Goal: Task Accomplishment & Management: Manage account settings

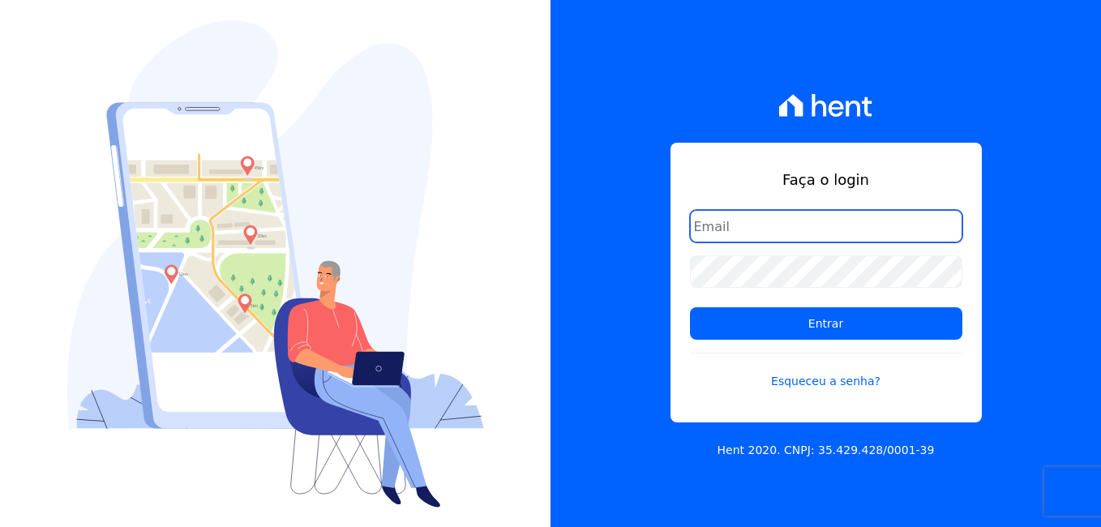
click at [761, 225] on input "email" at bounding box center [826, 226] width 272 height 32
type input "contato@asdocumentacoes.com.br"
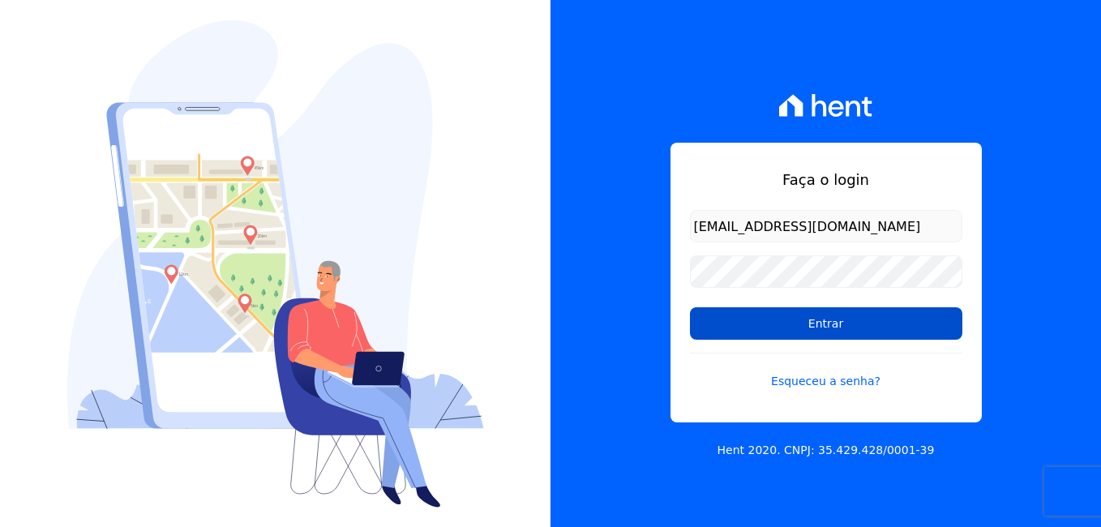
click at [833, 327] on input "Entrar" at bounding box center [826, 323] width 272 height 32
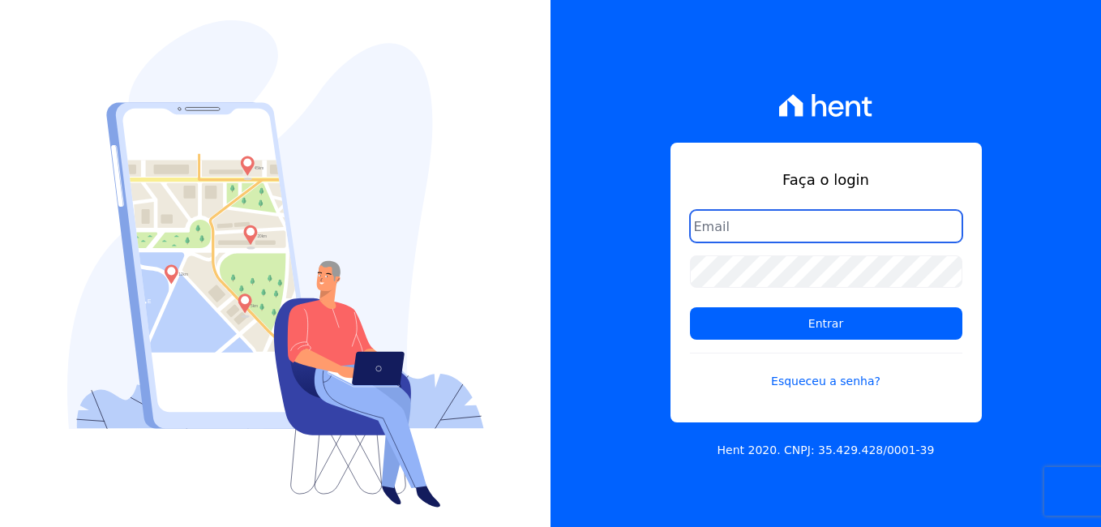
click at [722, 237] on input "email" at bounding box center [826, 226] width 272 height 32
type input "ve"
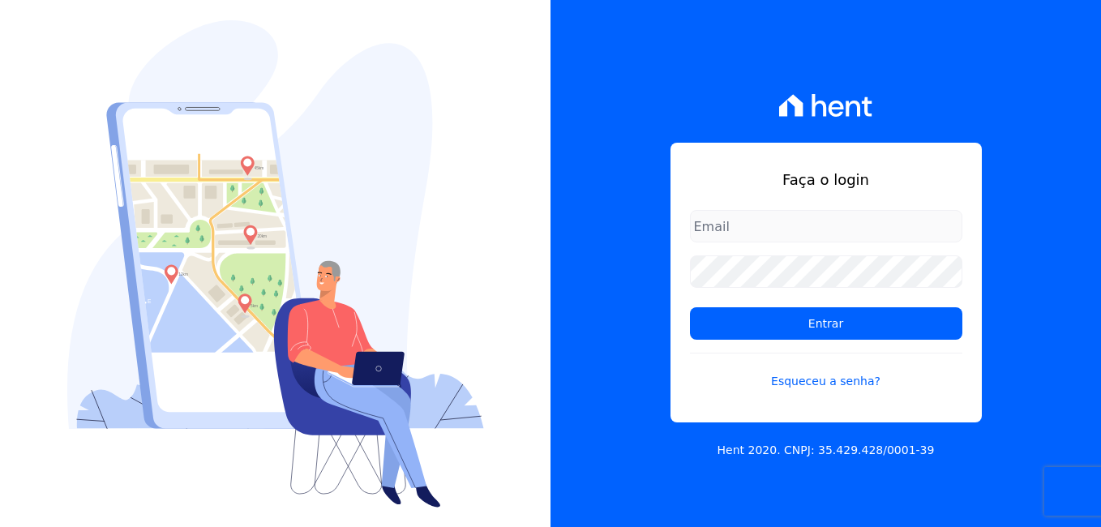
click at [727, 222] on input "email" at bounding box center [826, 226] width 272 height 32
click at [726, 225] on input "email" at bounding box center [826, 226] width 272 height 32
type input "v"
click at [696, 225] on input "email" at bounding box center [826, 226] width 272 height 32
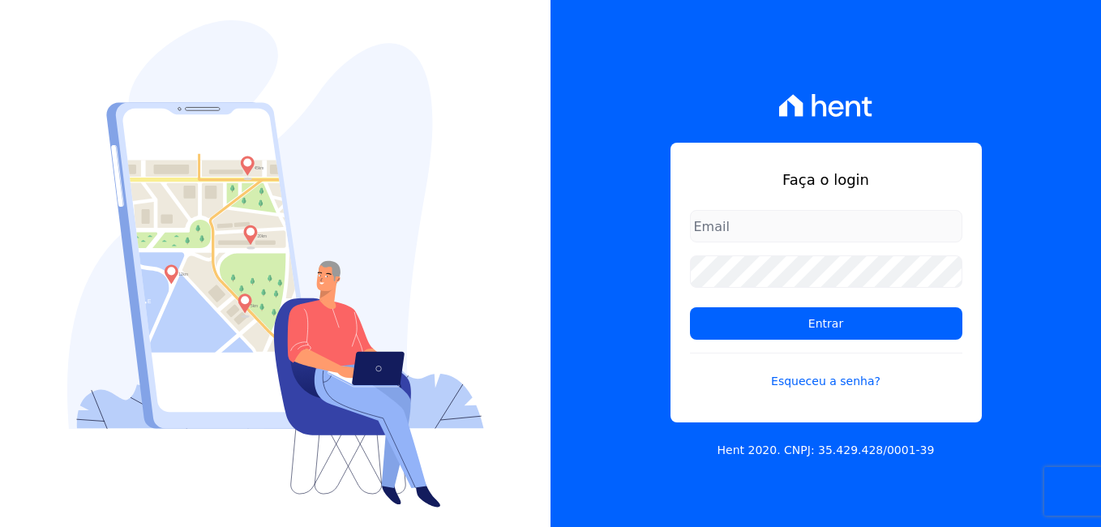
click at [696, 225] on input "email" at bounding box center [826, 226] width 272 height 32
click at [980, 113] on div "Faça o login Entrar Esqueceu a senha? Hent 2020. CNPJ: 35.429.428/0001-39" at bounding box center [826, 263] width 551 height 527
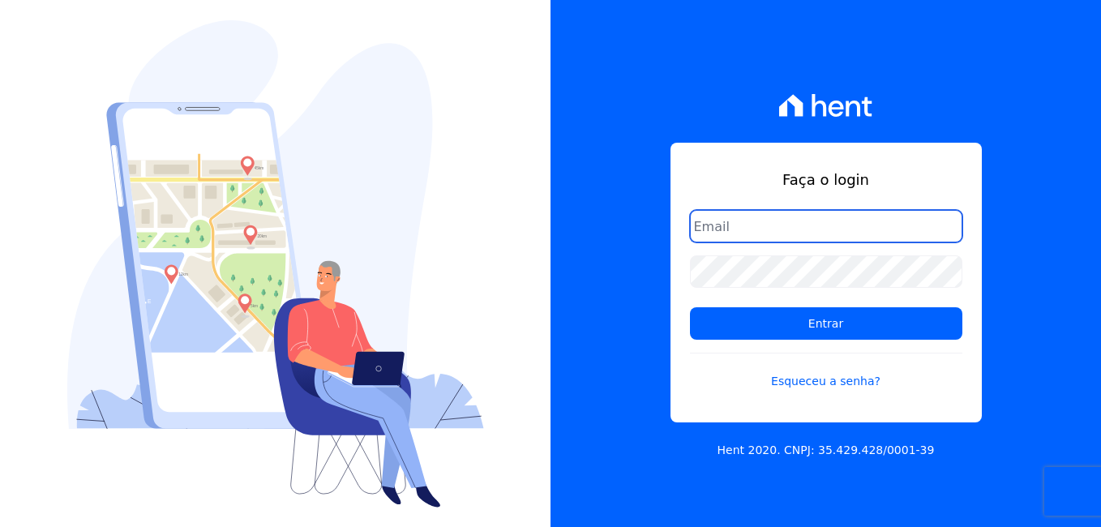
click at [877, 237] on input "email" at bounding box center [826, 226] width 272 height 32
type input "v"
type input "sergiovellosojunior@gmail.com"
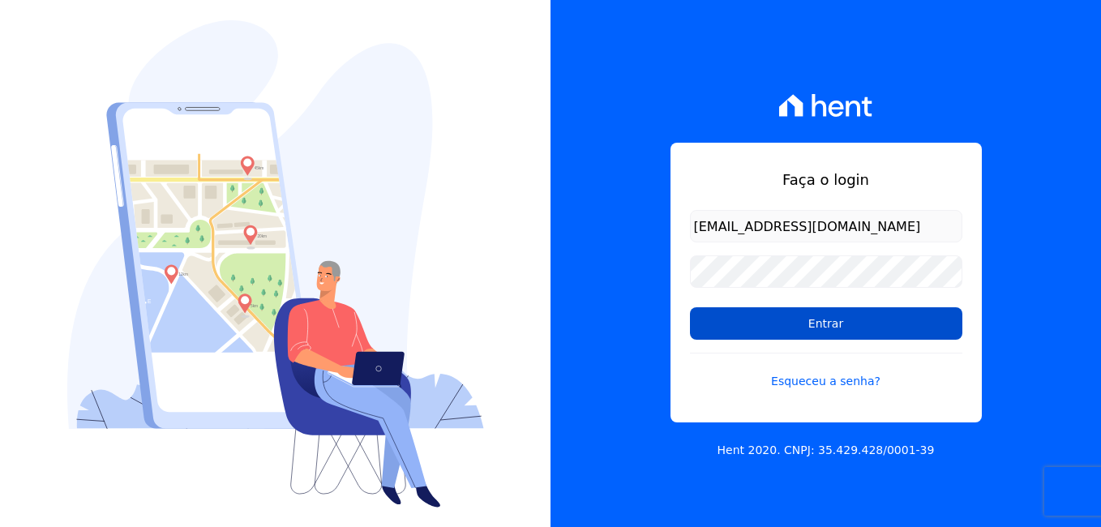
click at [877, 315] on input "Entrar" at bounding box center [826, 323] width 272 height 32
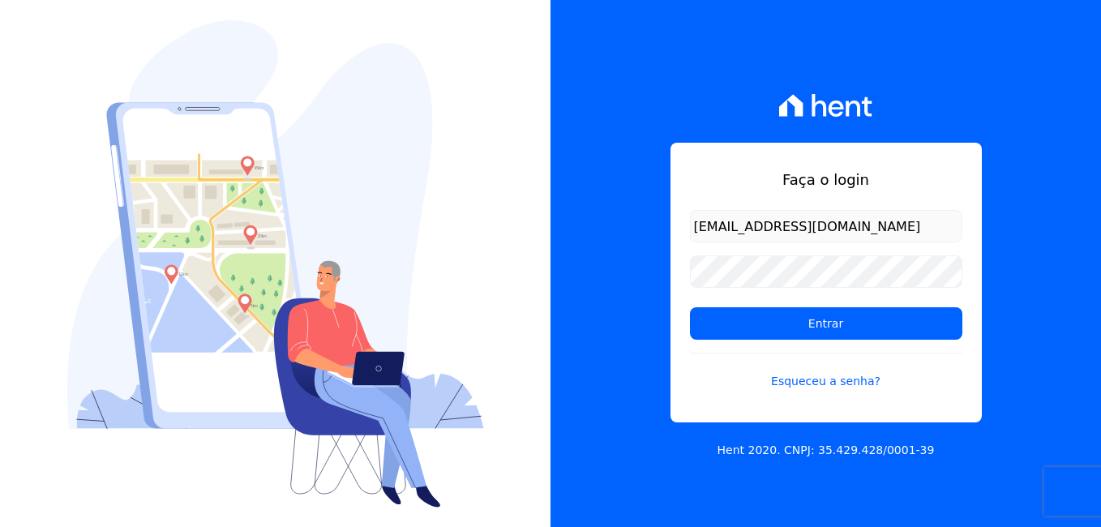
click at [744, 225] on input "sergiovellosojunior@gmail.com" at bounding box center [826, 226] width 272 height 32
click at [744, 225] on input "[EMAIL_ADDRESS][DOMAIN_NAME]" at bounding box center [826, 226] width 272 height 32
type input "vellosoadm@gmail.com"
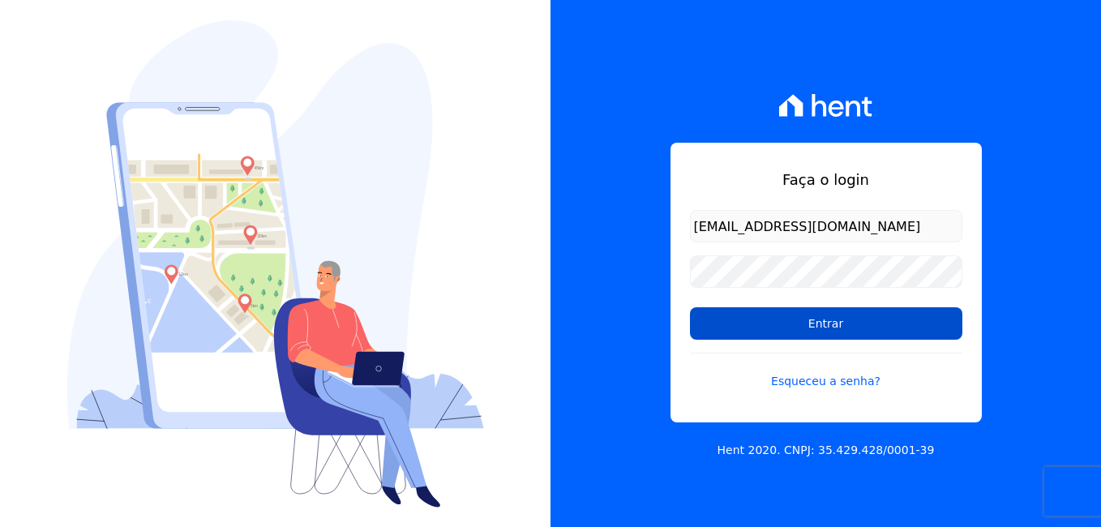
click at [736, 325] on input "Entrar" at bounding box center [826, 323] width 272 height 32
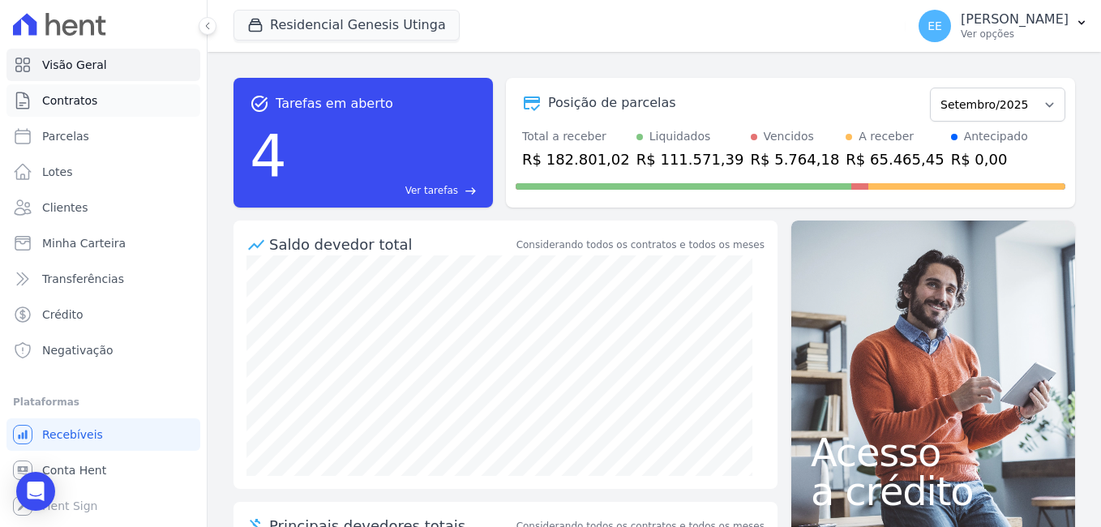
click at [69, 99] on span "Contratos" at bounding box center [69, 100] width 55 height 16
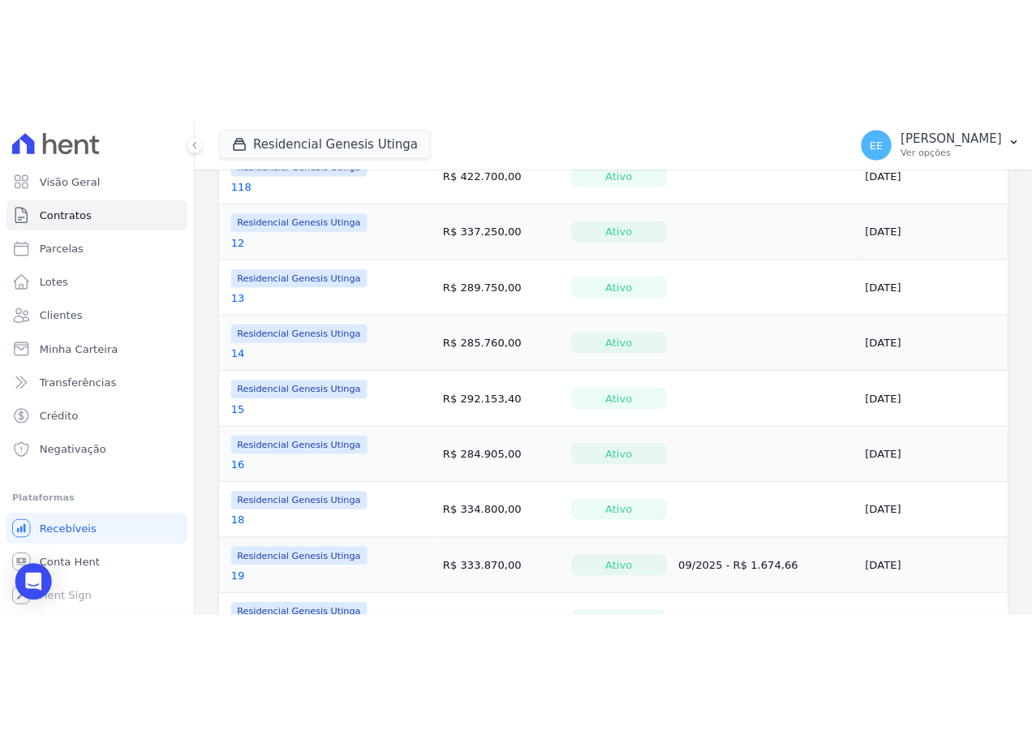
scroll to position [730, 0]
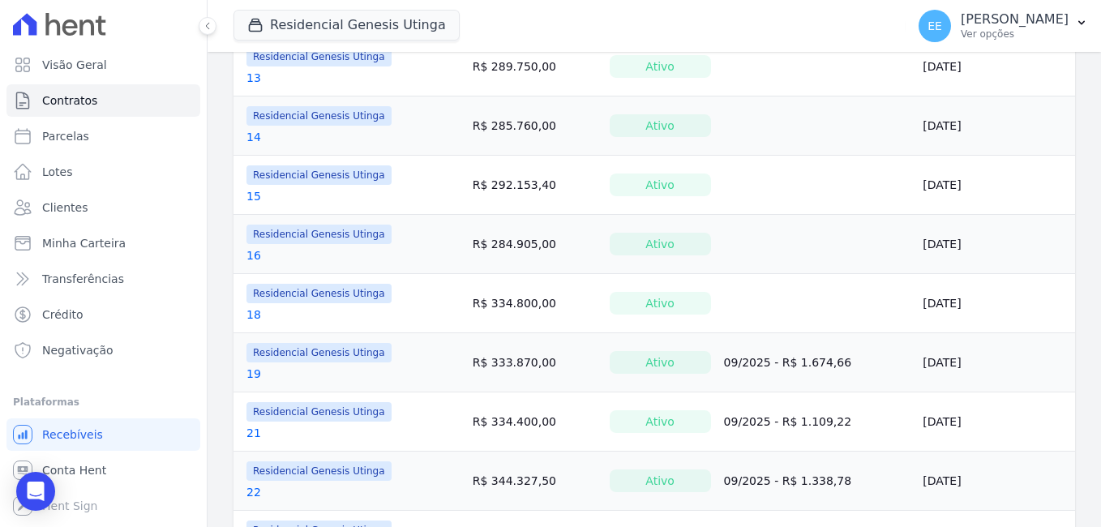
click at [255, 431] on link "21" at bounding box center [254, 433] width 15 height 16
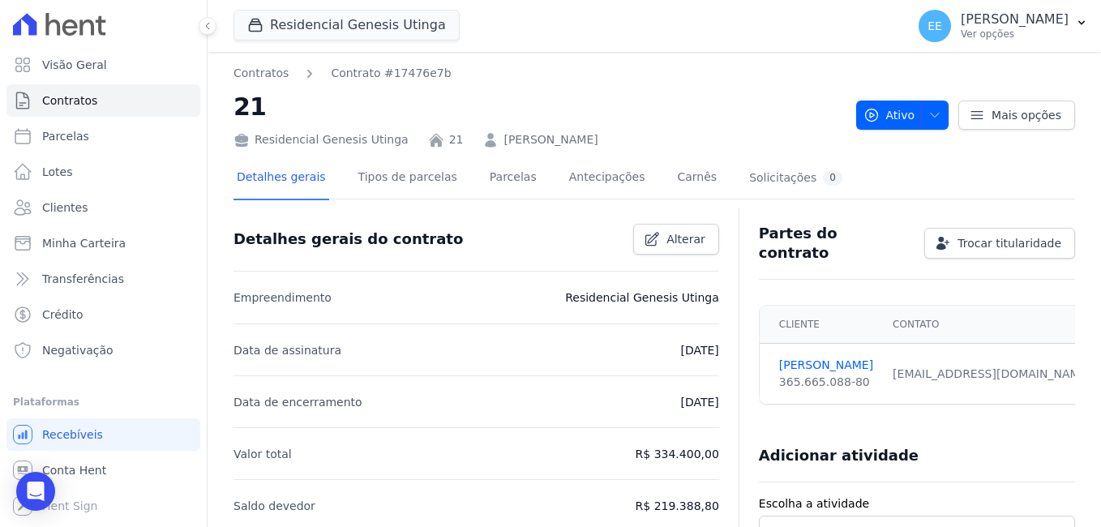
click at [516, 177] on div "Detalhes gerais Tipos de parcelas Parcelas Antecipações Carnês Solicitações 0" at bounding box center [540, 178] width 612 height 43
click at [498, 178] on link "Parcelas" at bounding box center [514, 178] width 54 height 43
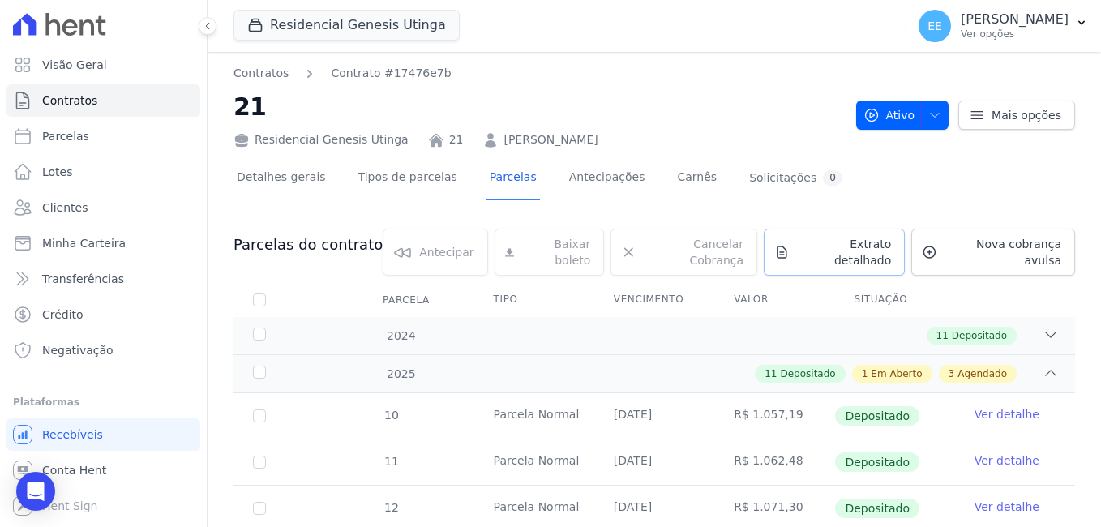
click at [843, 256] on link "Extrato detalhado" at bounding box center [834, 252] width 141 height 47
click at [1015, 245] on span "Exportar PDF" at bounding box center [1048, 246] width 85 height 16
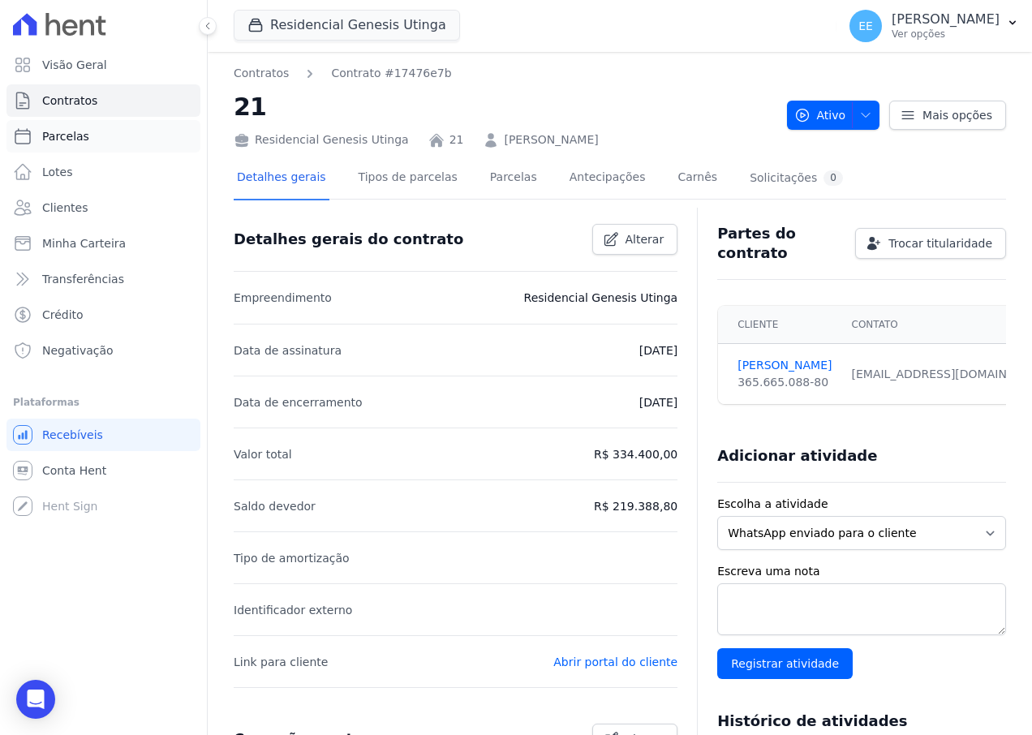
click at [114, 145] on link "Parcelas" at bounding box center [103, 136] width 194 height 32
select select
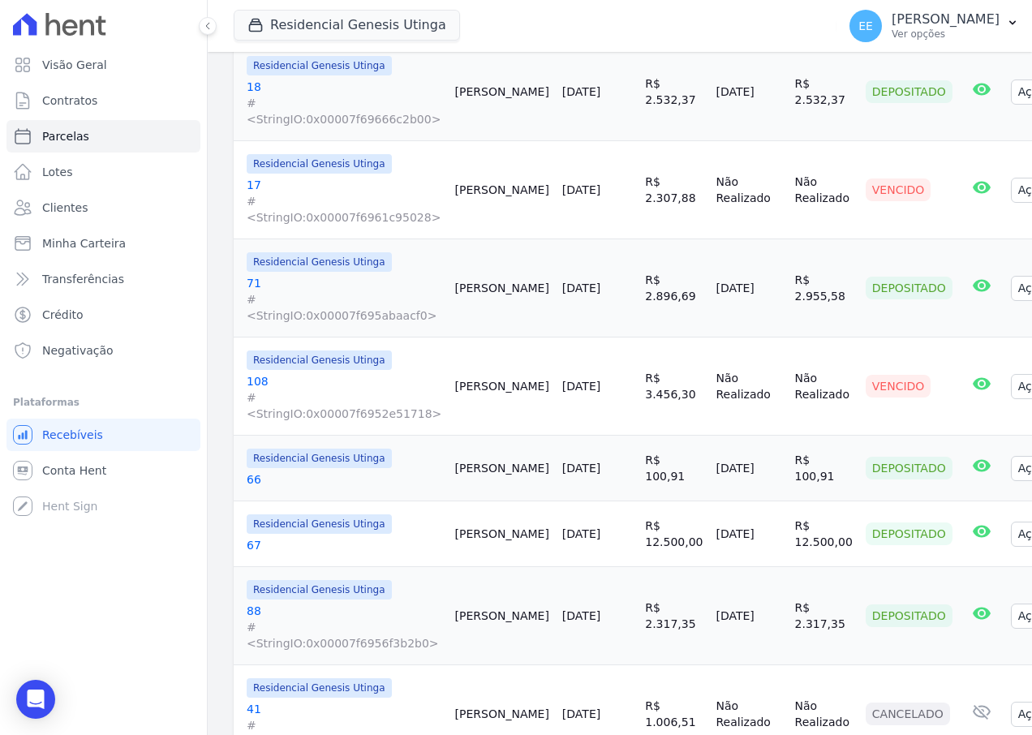
scroll to position [1379, 0]
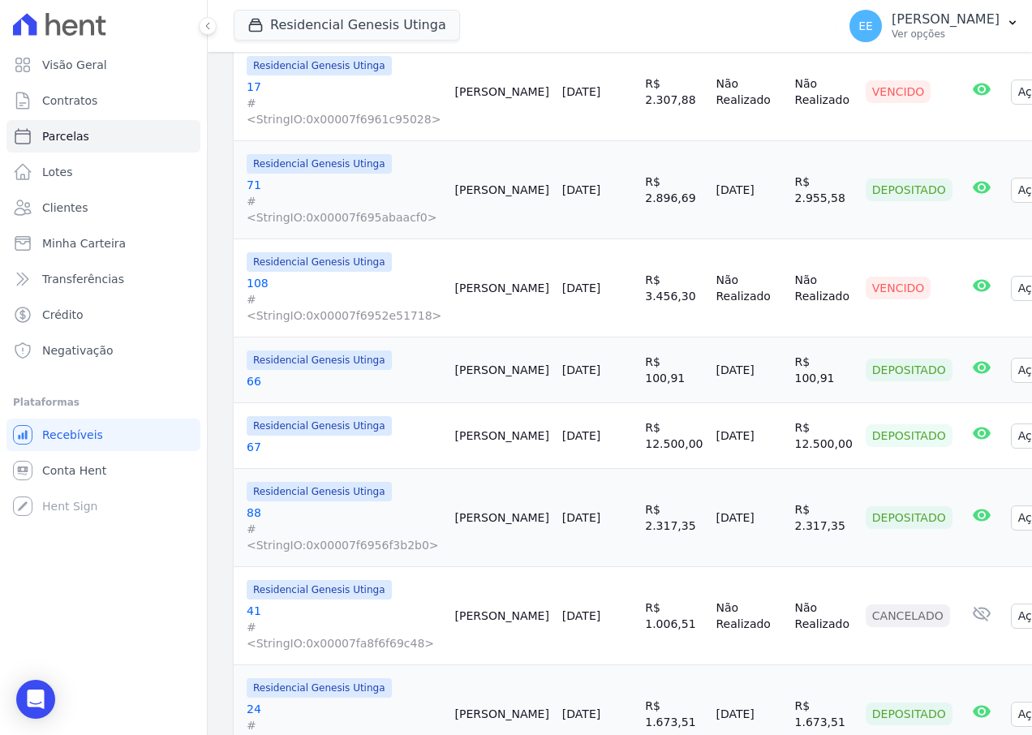
click at [267, 178] on link "71 #<StringIO:0x00007f695abaacf0>" at bounding box center [344, 201] width 195 height 49
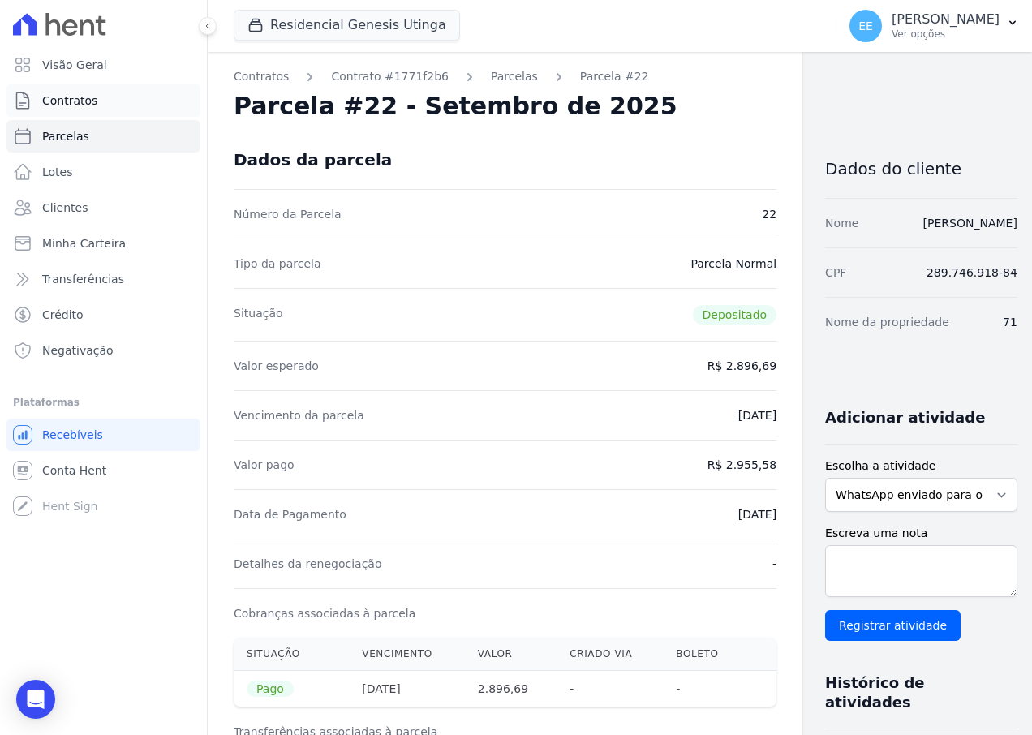
click at [97, 107] on link "Contratos" at bounding box center [103, 100] width 194 height 32
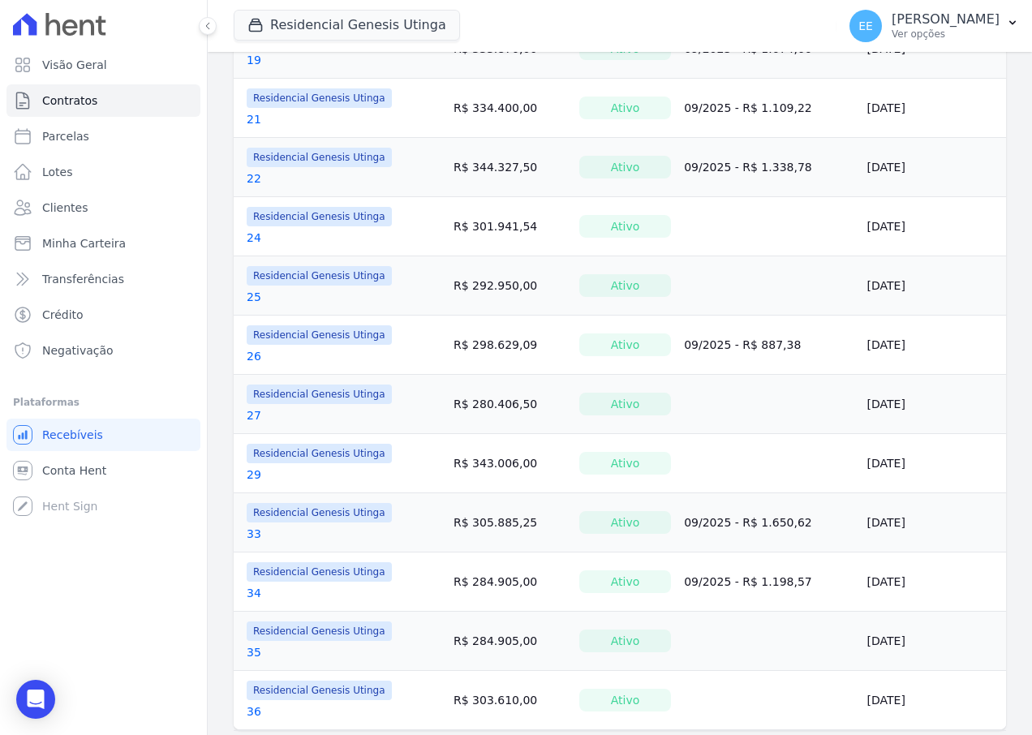
scroll to position [1109, 0]
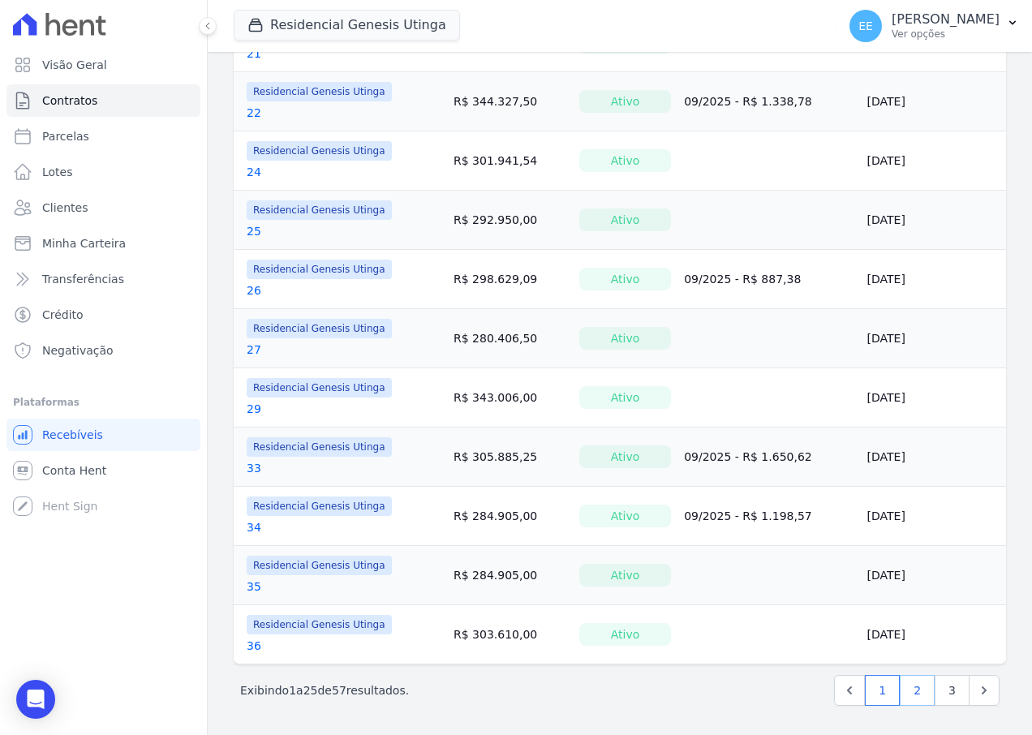
click at [904, 526] on link "2" at bounding box center [916, 690] width 35 height 31
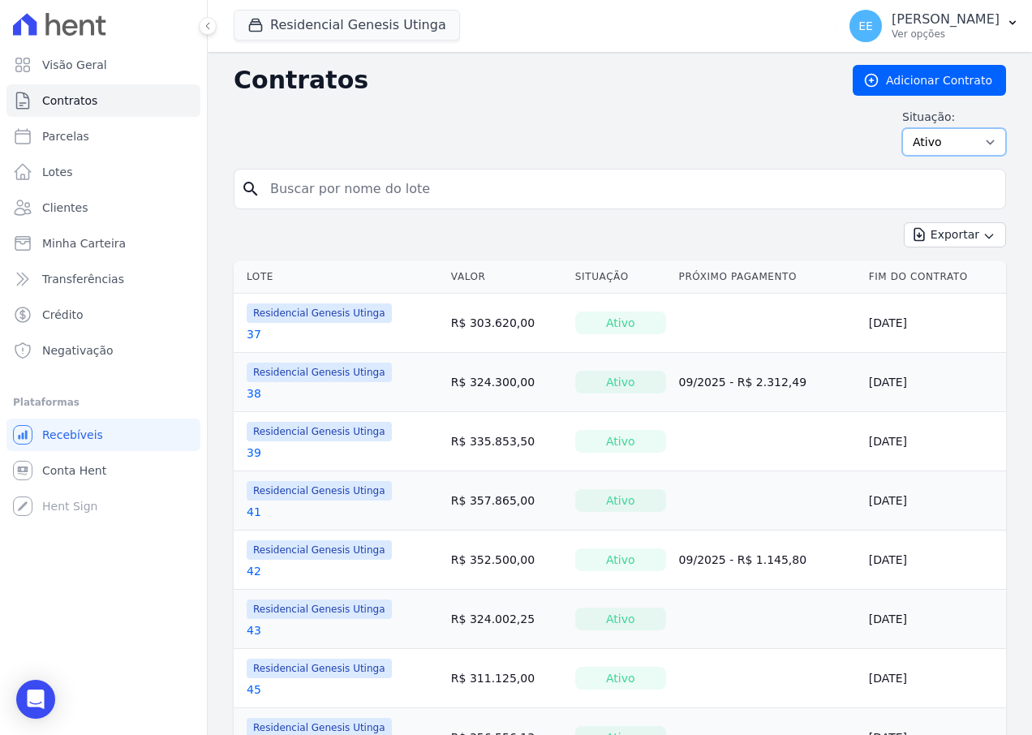
click at [948, 149] on select "Ativo Todos Pausado Distratado Rascunho Expirado Encerrado" at bounding box center [954, 142] width 104 height 28
select select "all"
click at [902, 128] on select "Ativo Todos Pausado Distratado Rascunho Expirado Encerrado" at bounding box center [954, 142] width 104 height 28
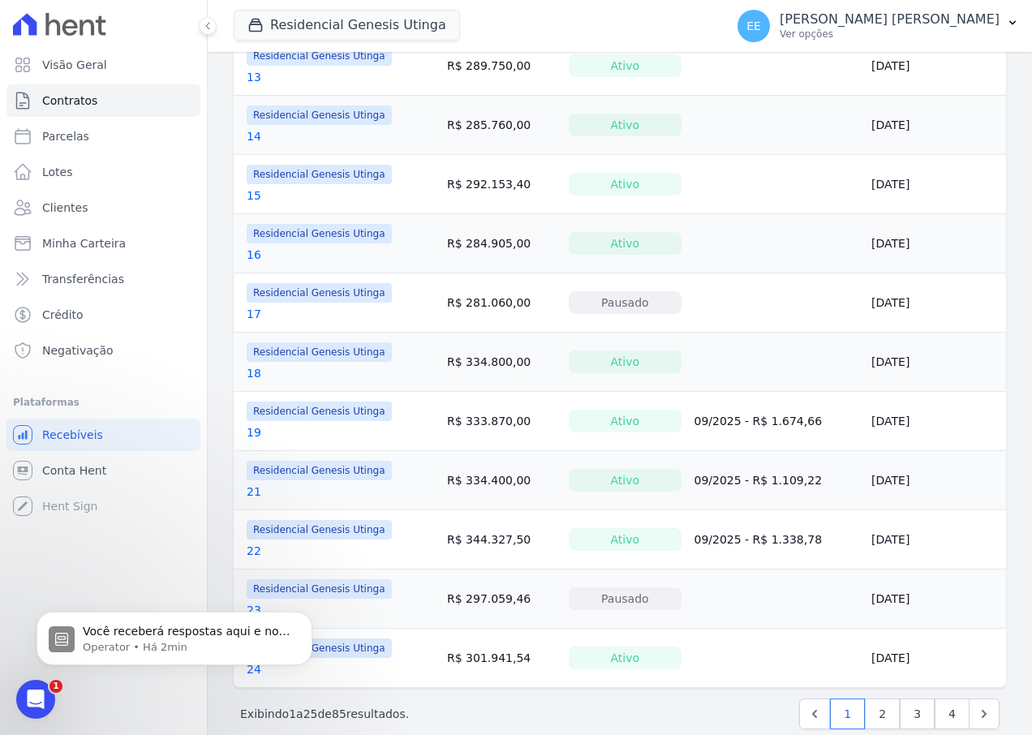
scroll to position [1109, 0]
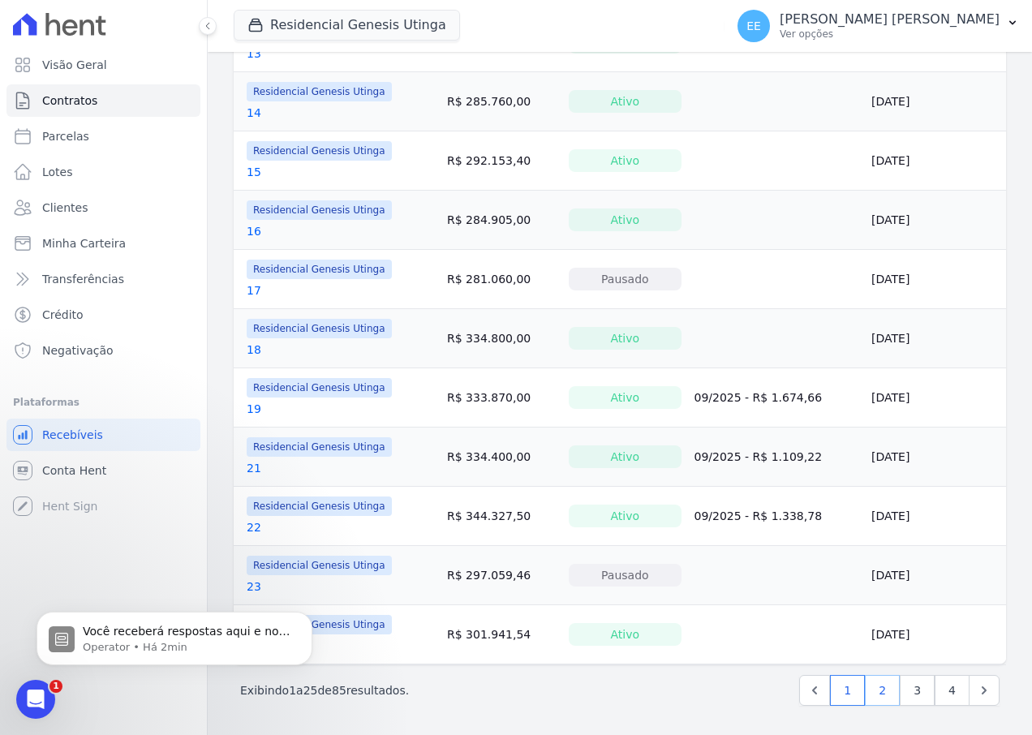
click at [865, 701] on link "2" at bounding box center [882, 690] width 35 height 31
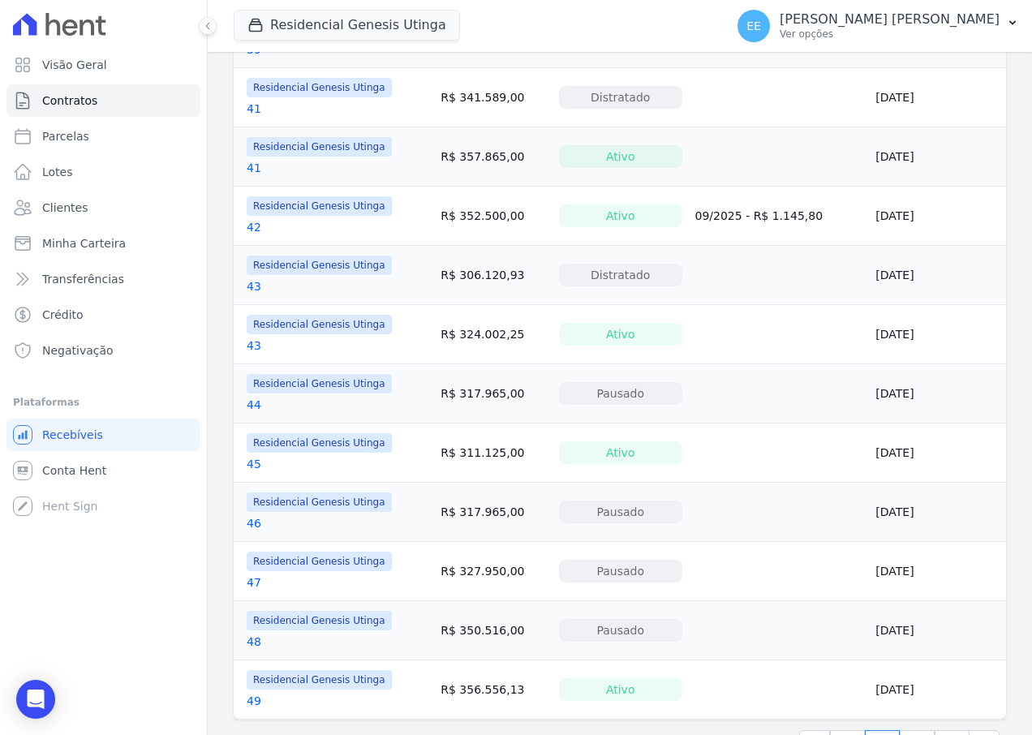
scroll to position [1109, 0]
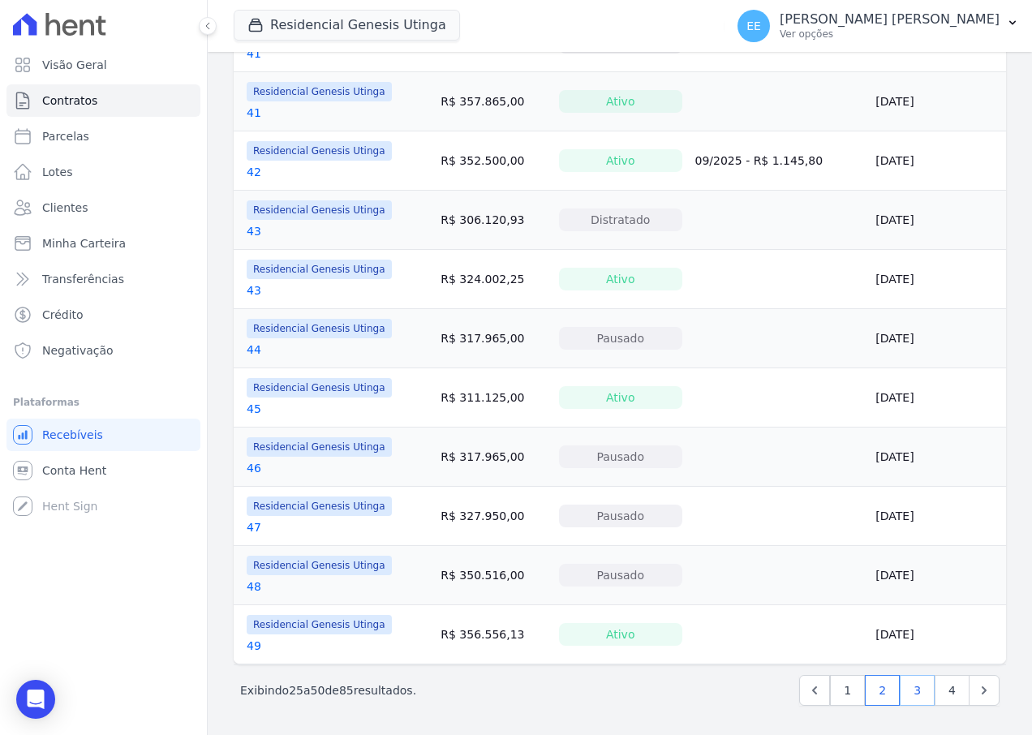
click at [916, 696] on link "3" at bounding box center [916, 690] width 35 height 31
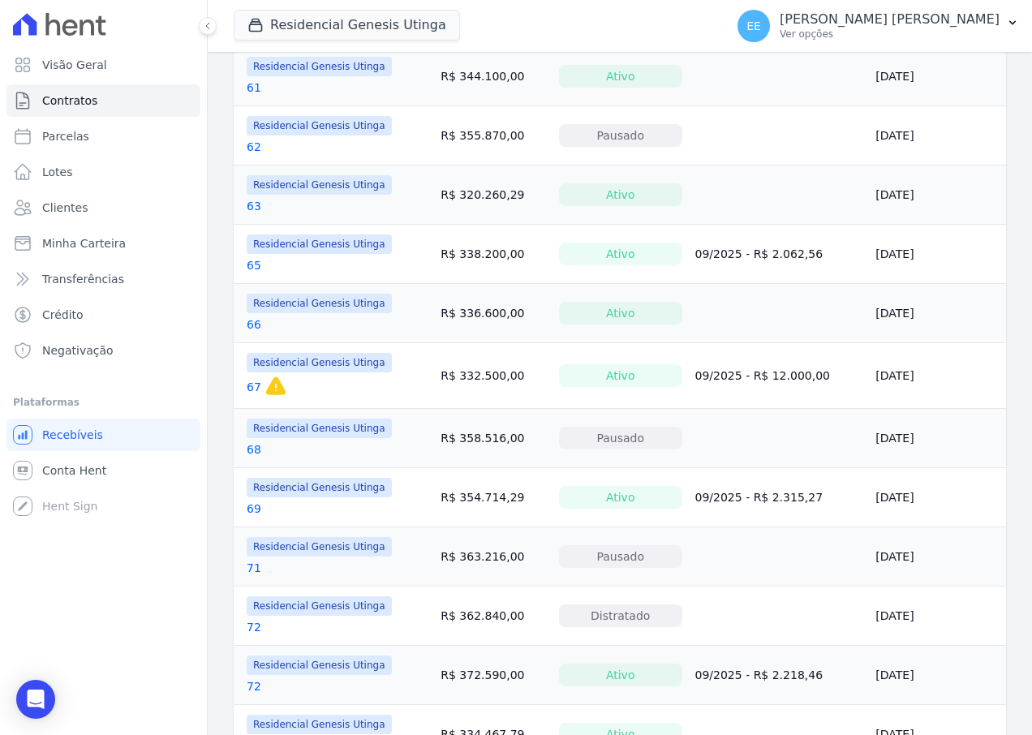
scroll to position [892, 0]
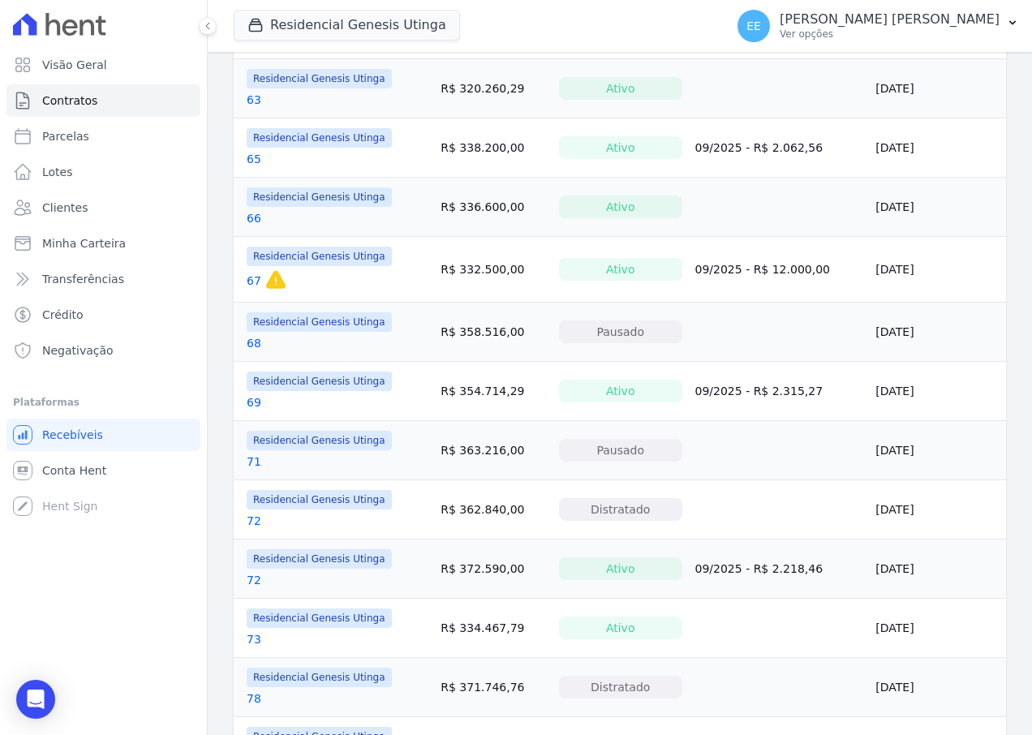
click at [251, 457] on link "71" at bounding box center [254, 461] width 15 height 16
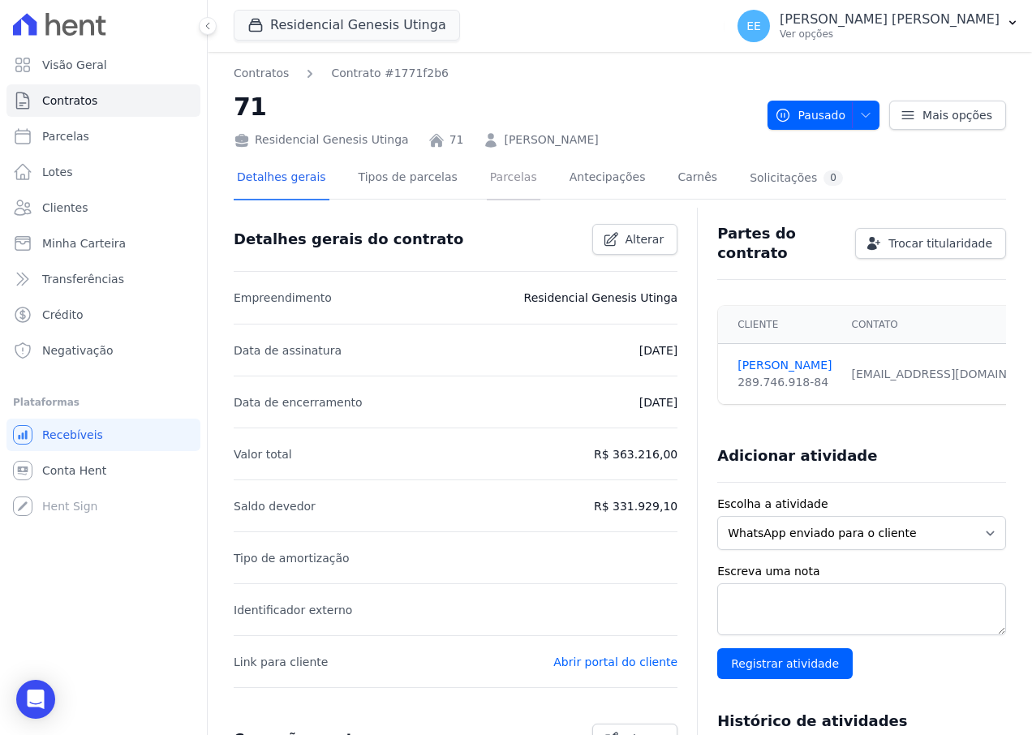
click at [501, 180] on link "Parcelas" at bounding box center [514, 178] width 54 height 43
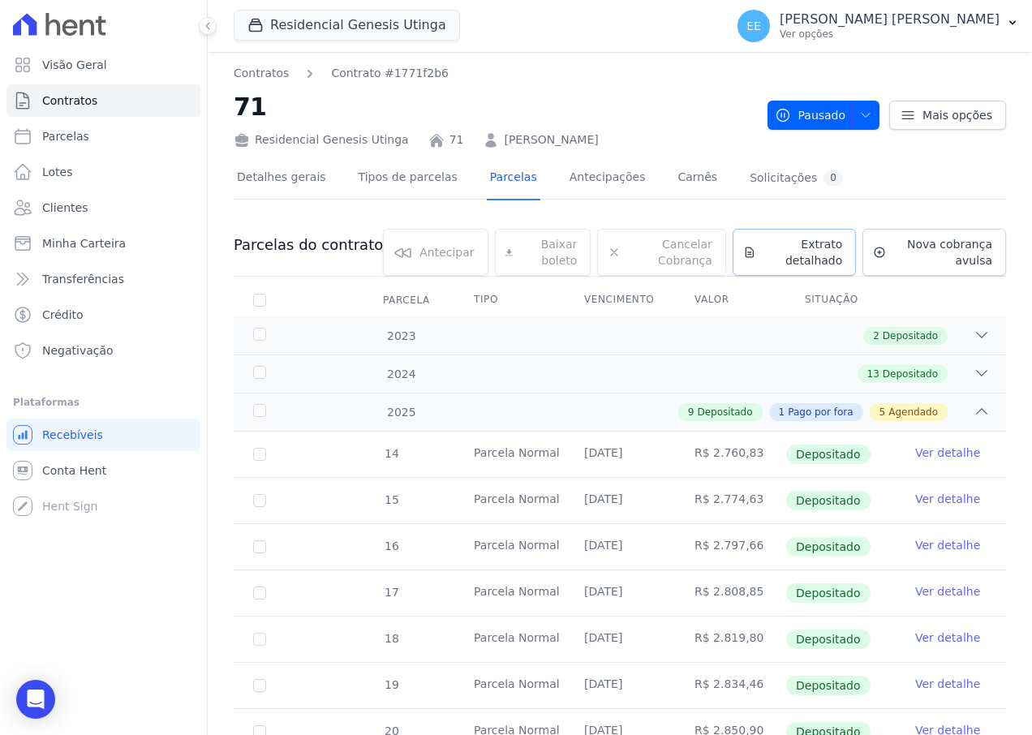
click at [804, 264] on span "Extrato detalhado" at bounding box center [802, 252] width 80 height 32
click at [961, 253] on span "Exportar PDF" at bounding box center [979, 246] width 85 height 16
